Goal: Task Accomplishment & Management: Manage account settings

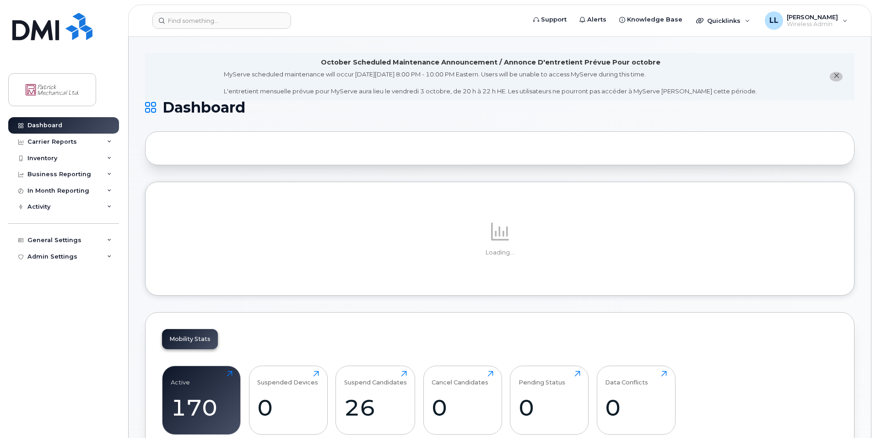
click at [179, 10] on header "Support Alerts Knowledge Base Quicklinks Suspend / Cancel Device Change SIM Car…" at bounding box center [499, 21] width 743 height 32
click at [178, 18] on input at bounding box center [221, 20] width 139 height 16
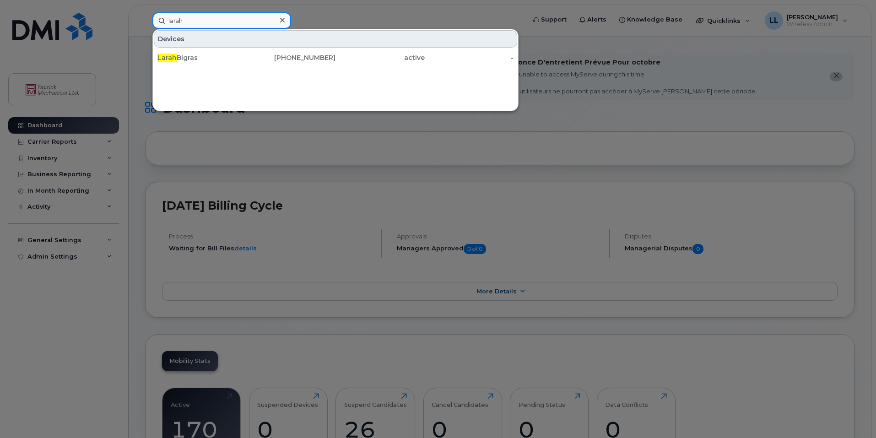
click at [227, 18] on input "larah" at bounding box center [221, 20] width 139 height 16
type input "b"
type input "f"
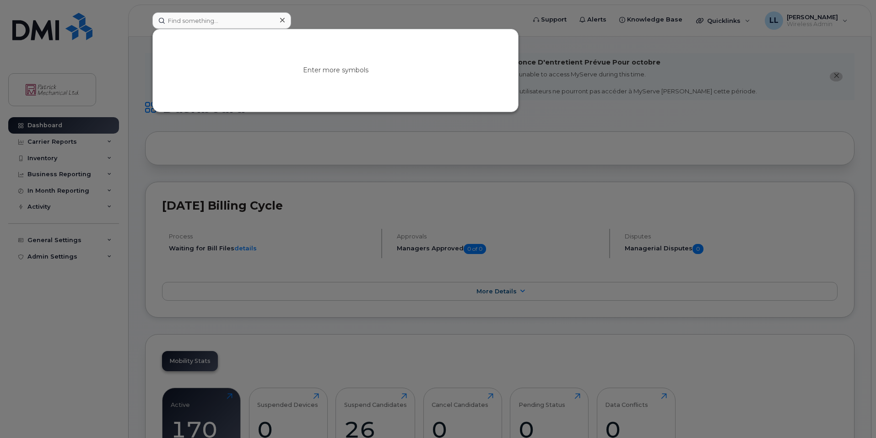
click at [316, 166] on div at bounding box center [438, 219] width 876 height 438
click at [219, 13] on input at bounding box center [221, 20] width 139 height 16
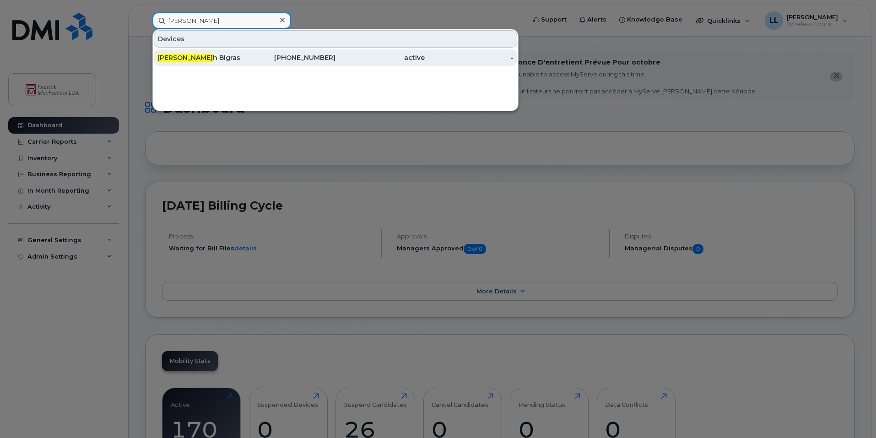
type input "[PERSON_NAME]"
click at [206, 55] on div "[PERSON_NAME]" at bounding box center [201, 57] width 89 height 9
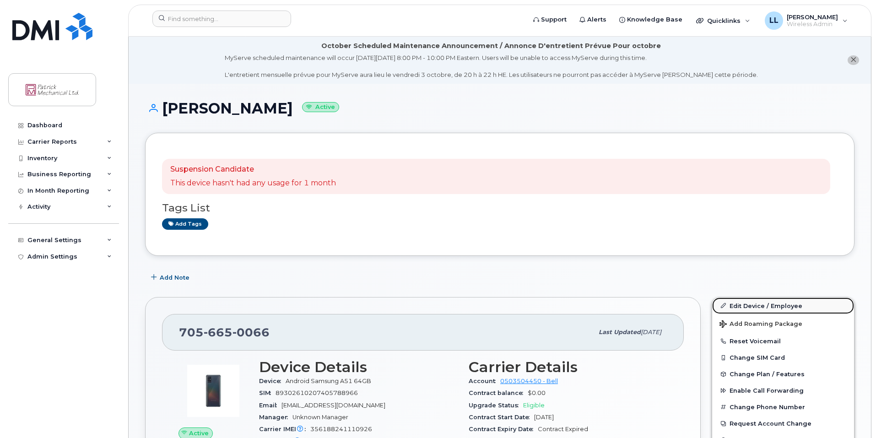
click at [742, 305] on link "Edit Device / Employee" at bounding box center [783, 306] width 142 height 16
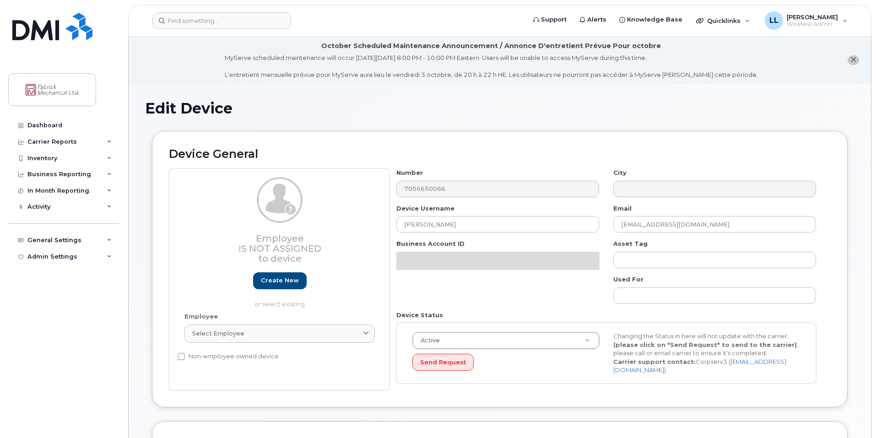
select select "163026"
select select "163034"
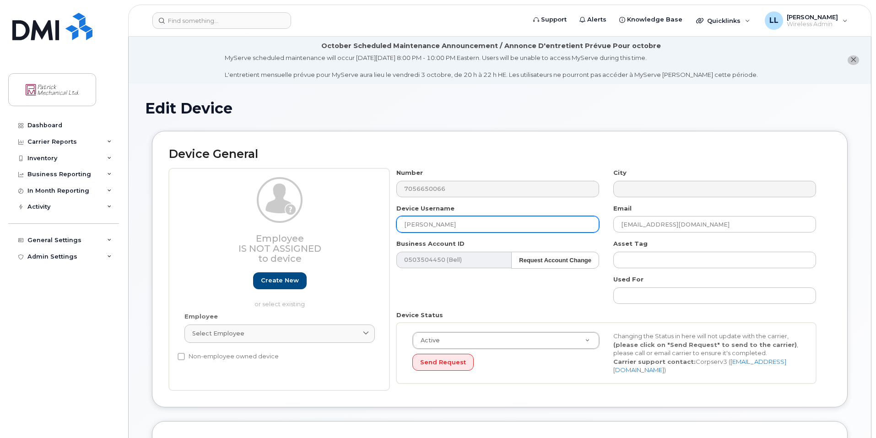
click at [403, 225] on input "[PERSON_NAME]" at bounding box center [497, 224] width 203 height 16
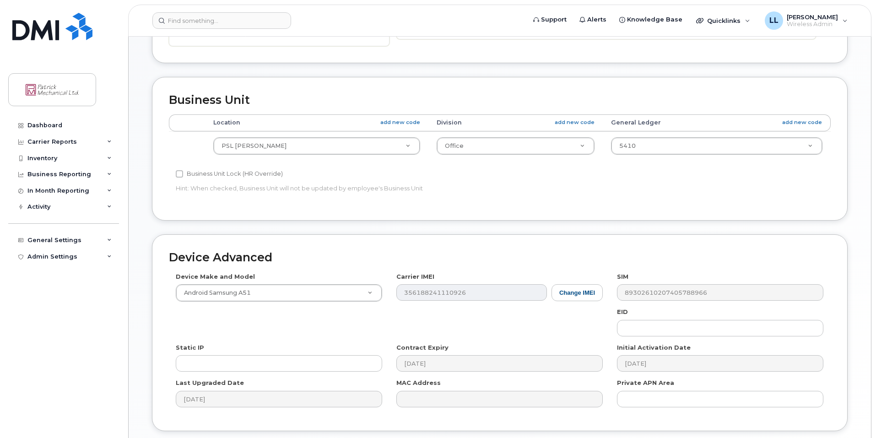
scroll to position [410, 0]
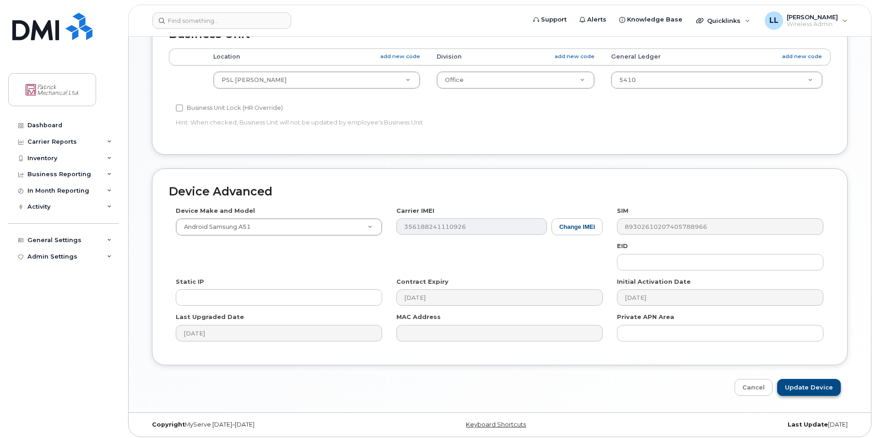
type input "Available - Larah Bigras"
click at [809, 381] on input "Update Device" at bounding box center [809, 387] width 64 height 17
type input "Saving..."
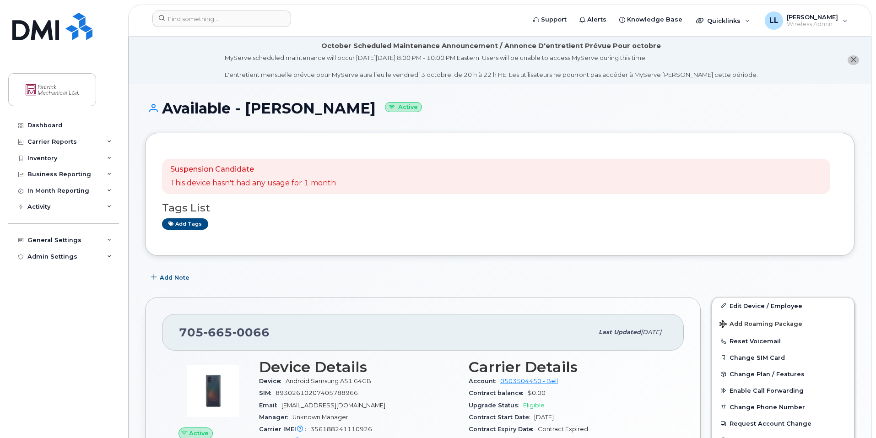
click at [852, 60] on icon "close notification" at bounding box center [853, 60] width 6 height 6
